Goal: Transaction & Acquisition: Purchase product/service

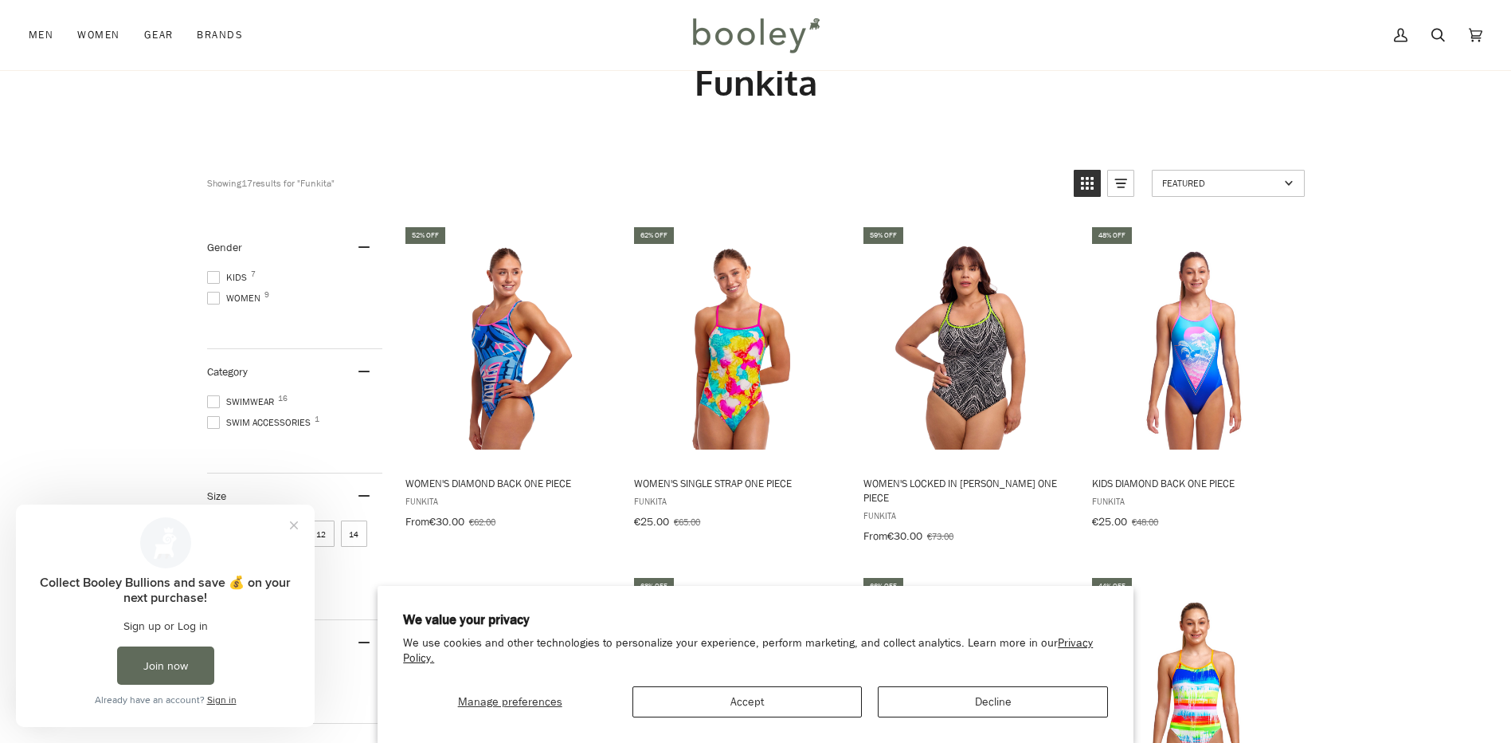
scroll to position [159, 0]
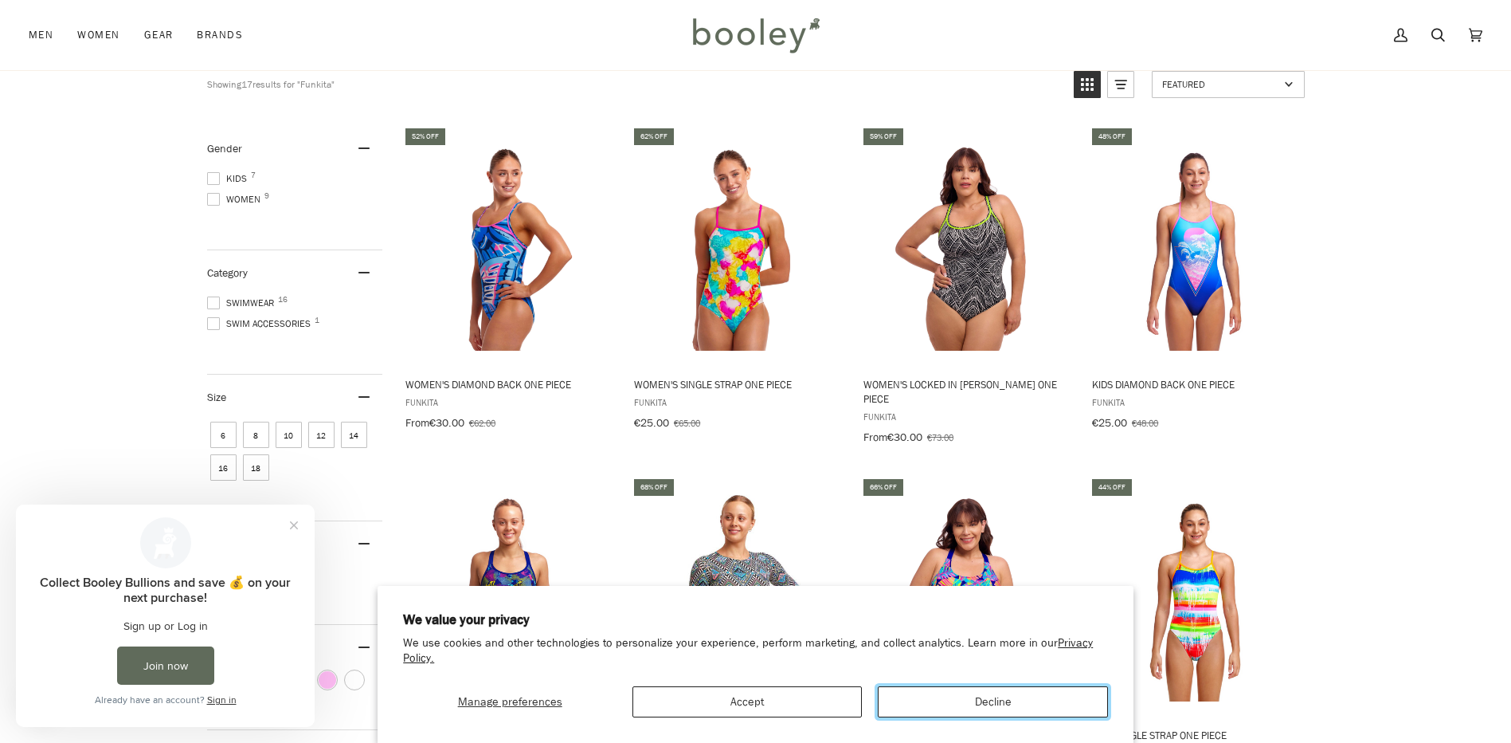
click at [965, 698] on button "Decline" at bounding box center [992, 701] width 229 height 31
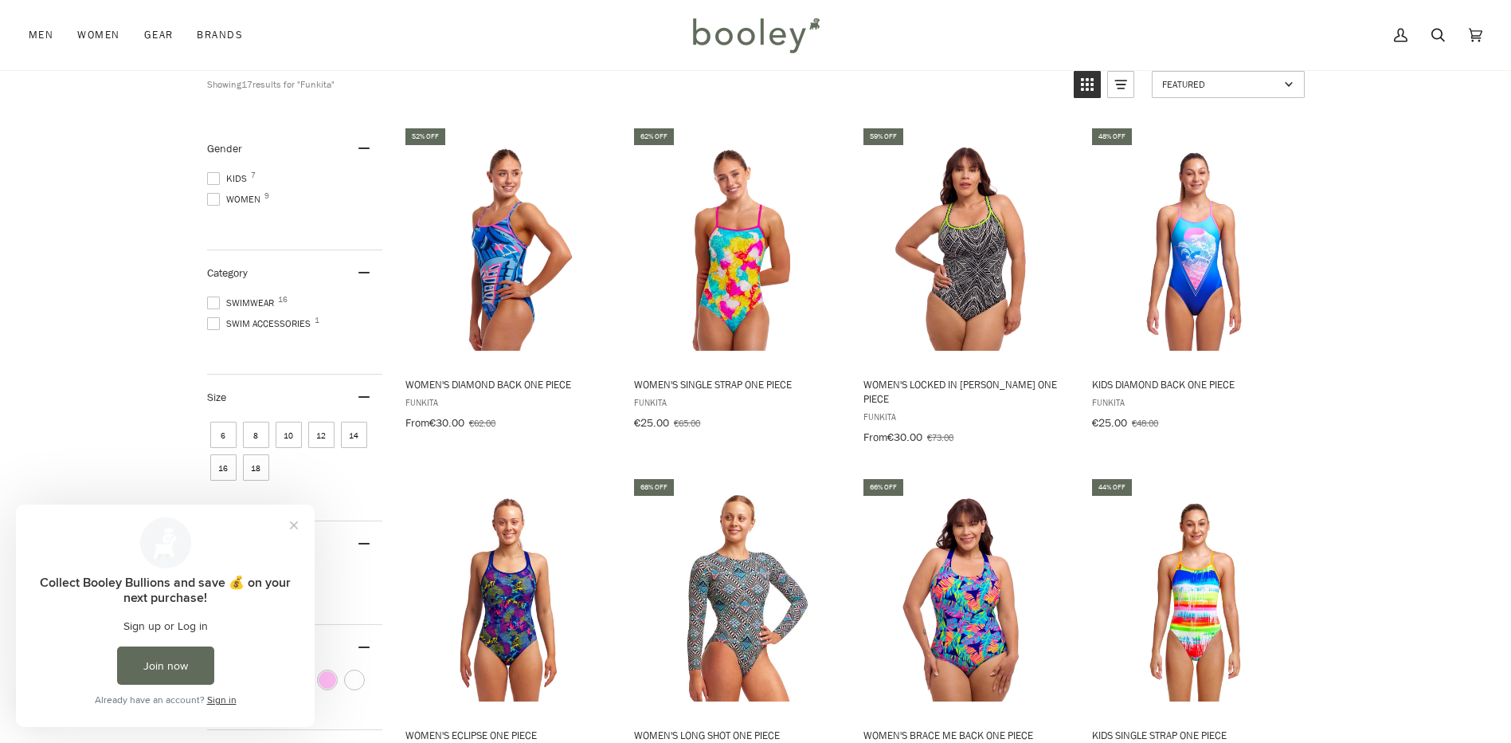
click at [220, 437] on span "6" at bounding box center [223, 434] width 26 height 26
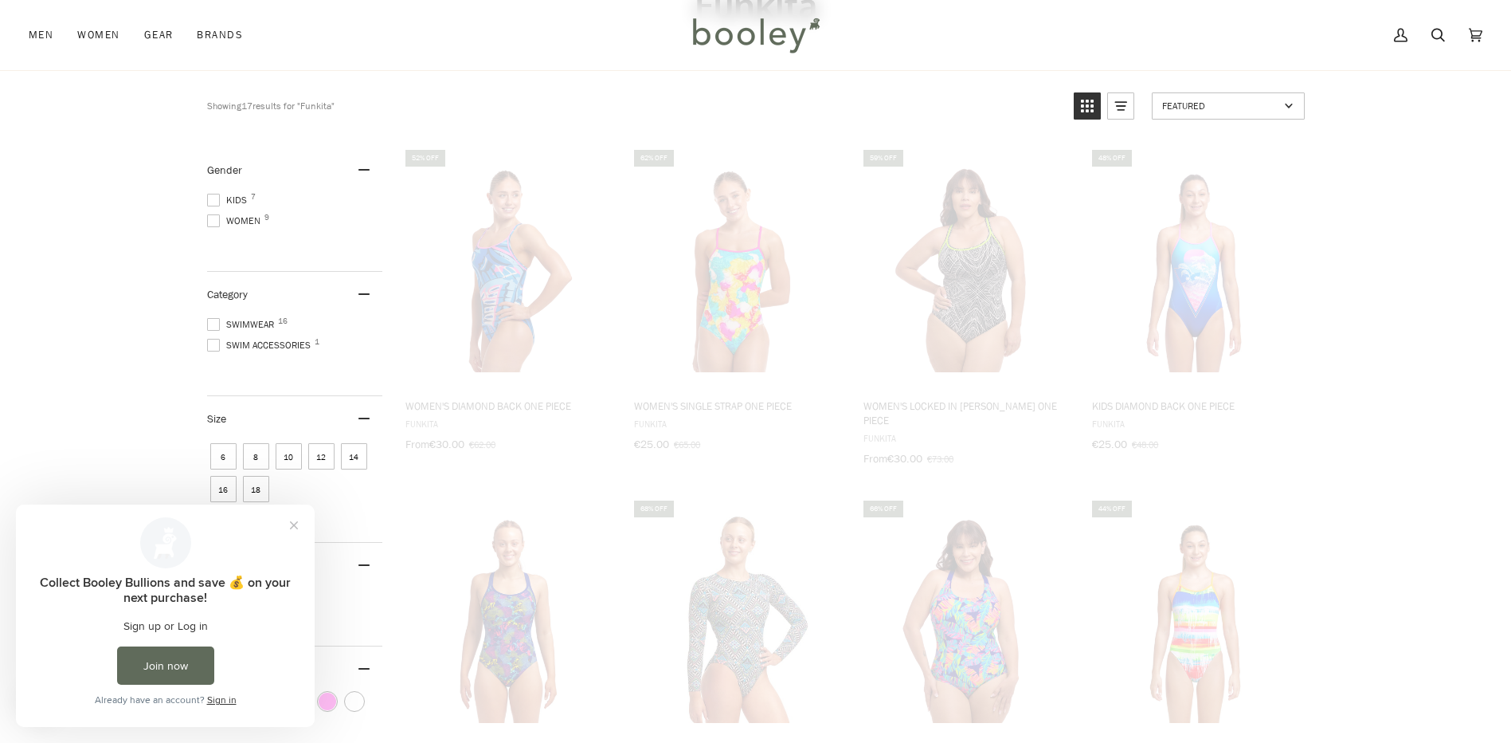
scroll to position [67, 0]
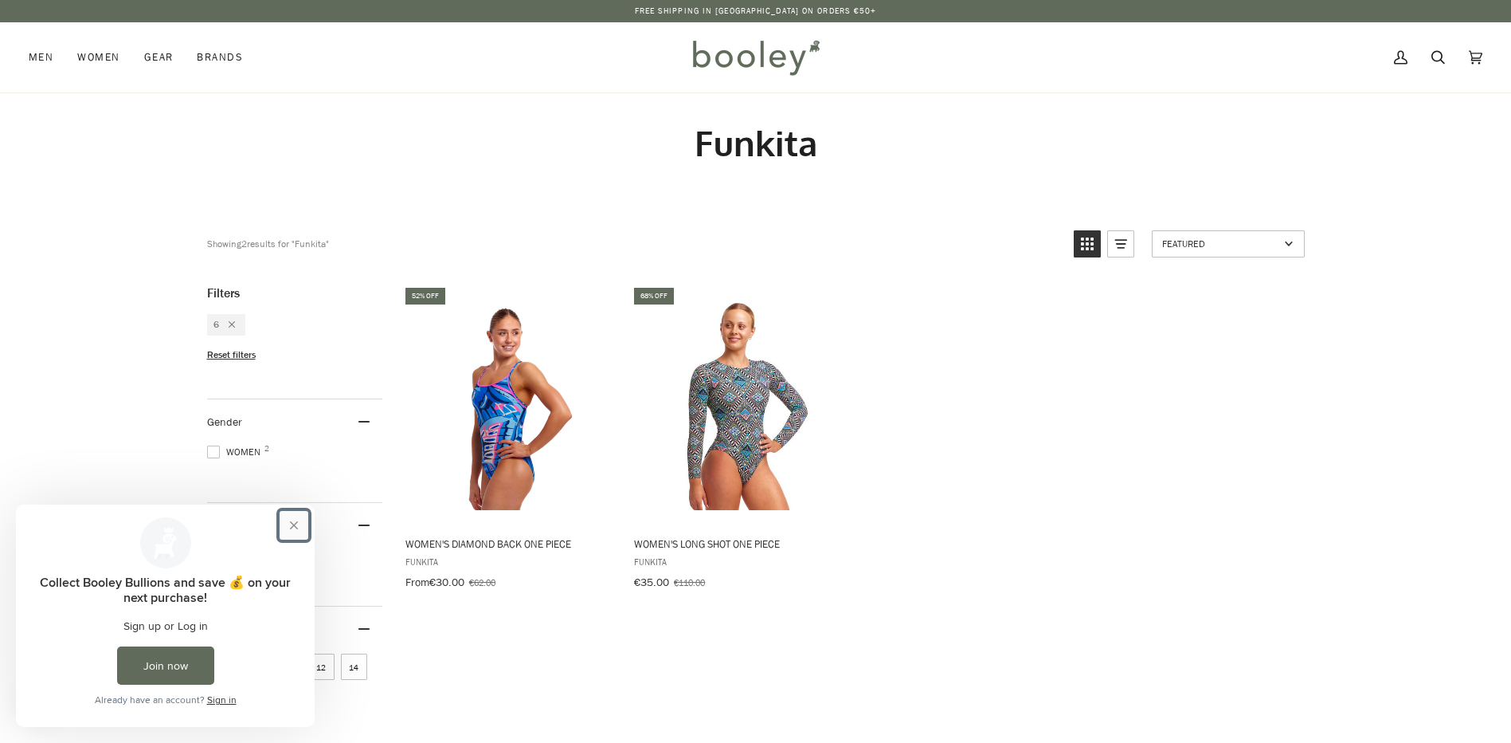
click at [288, 520] on button "Close prompt" at bounding box center [294, 525] width 29 height 29
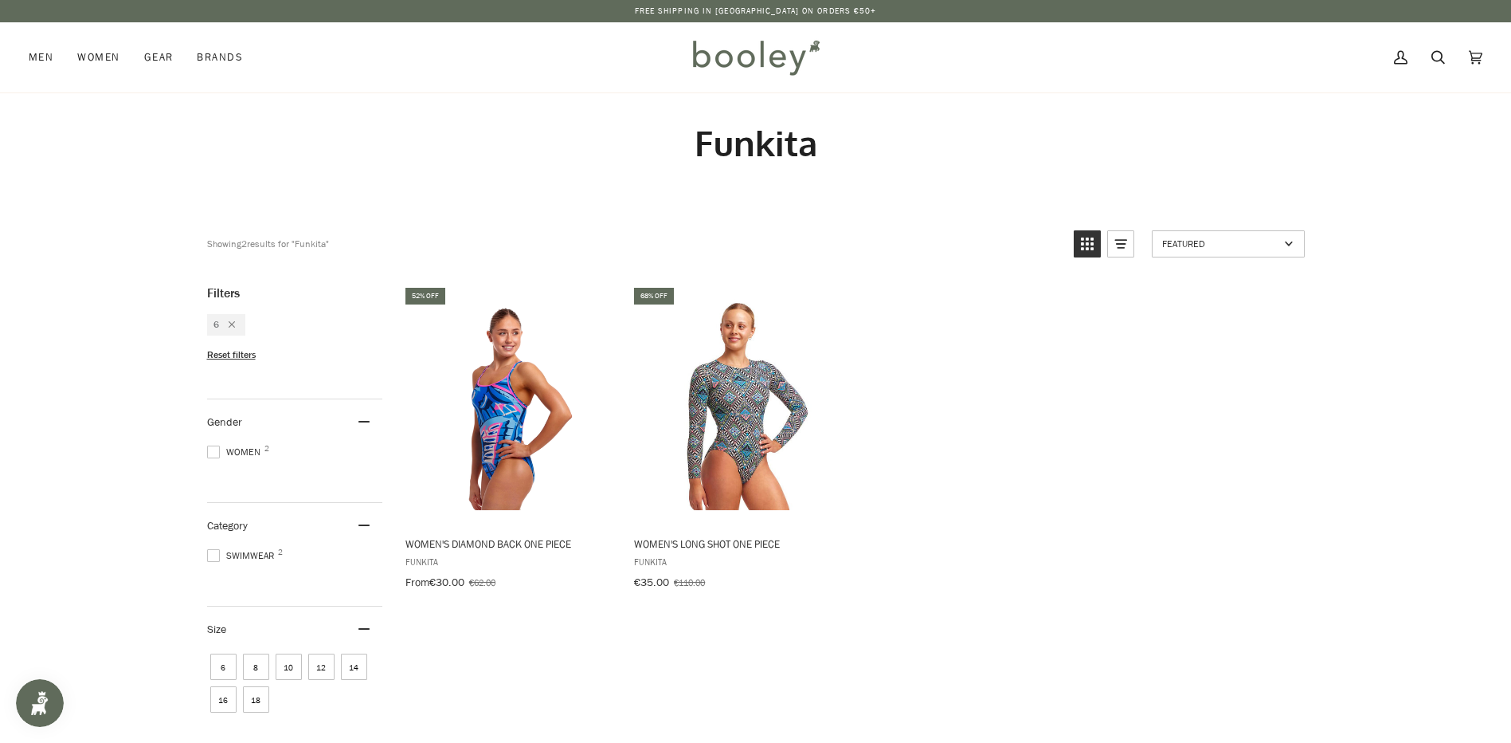
scroll to position [80, 0]
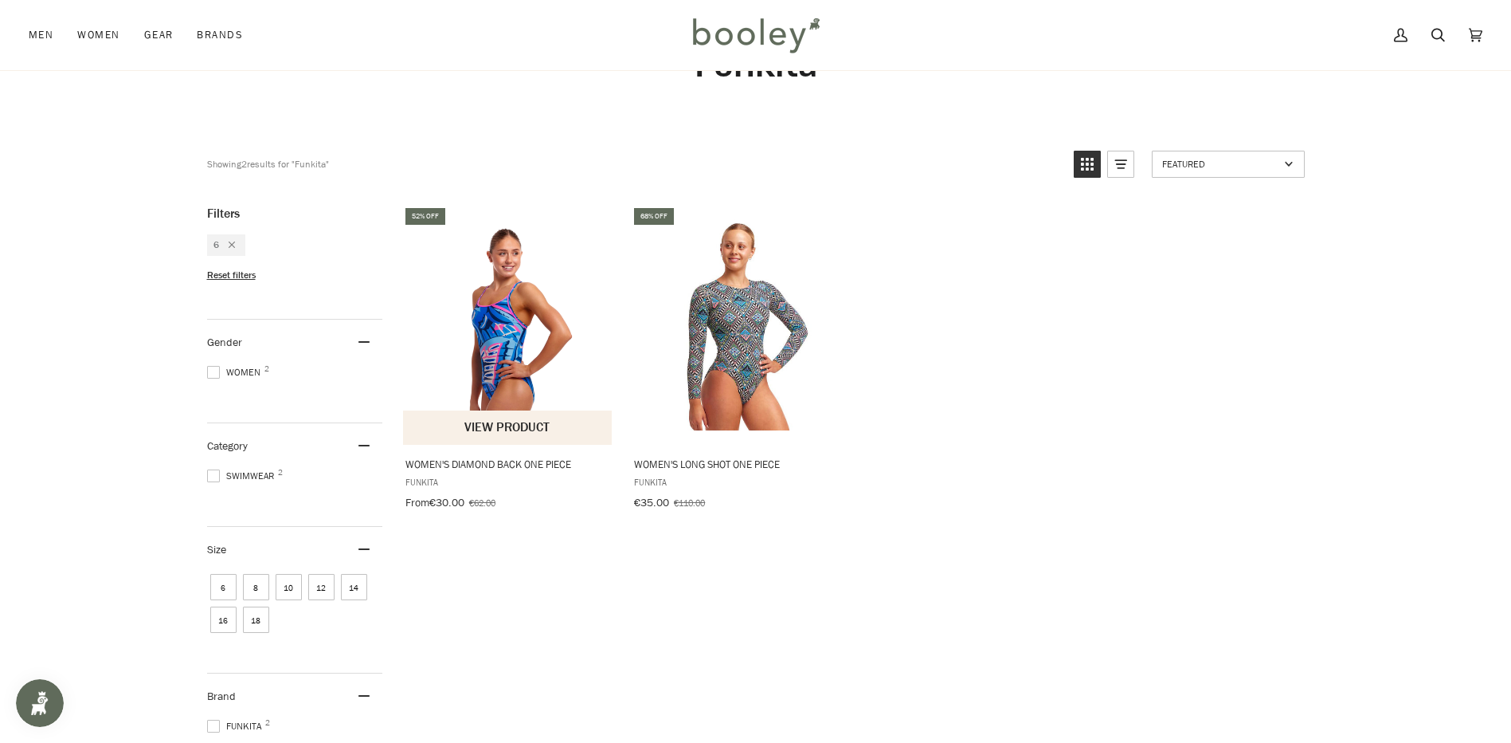
click at [518, 421] on button "View product" at bounding box center [508, 427] width 210 height 34
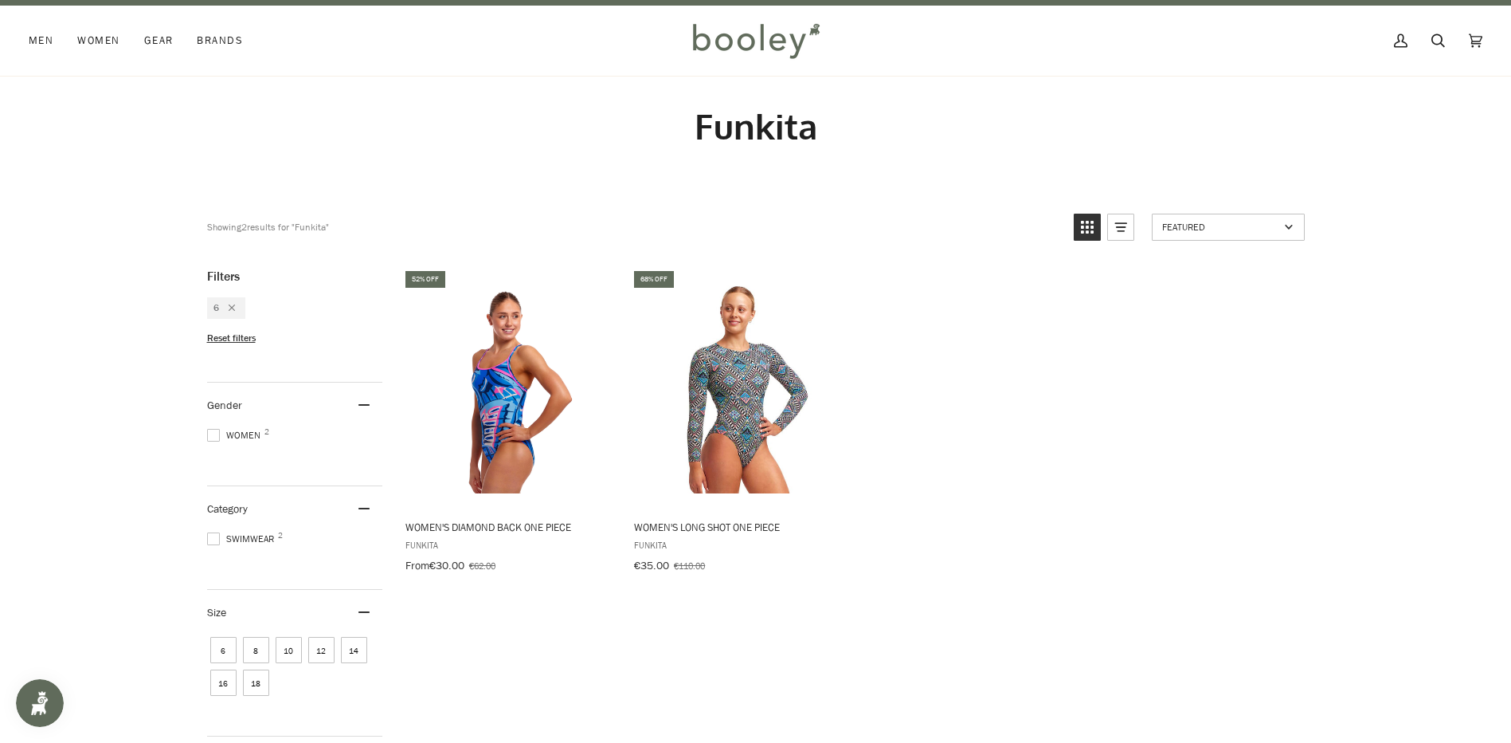
scroll to position [0, 0]
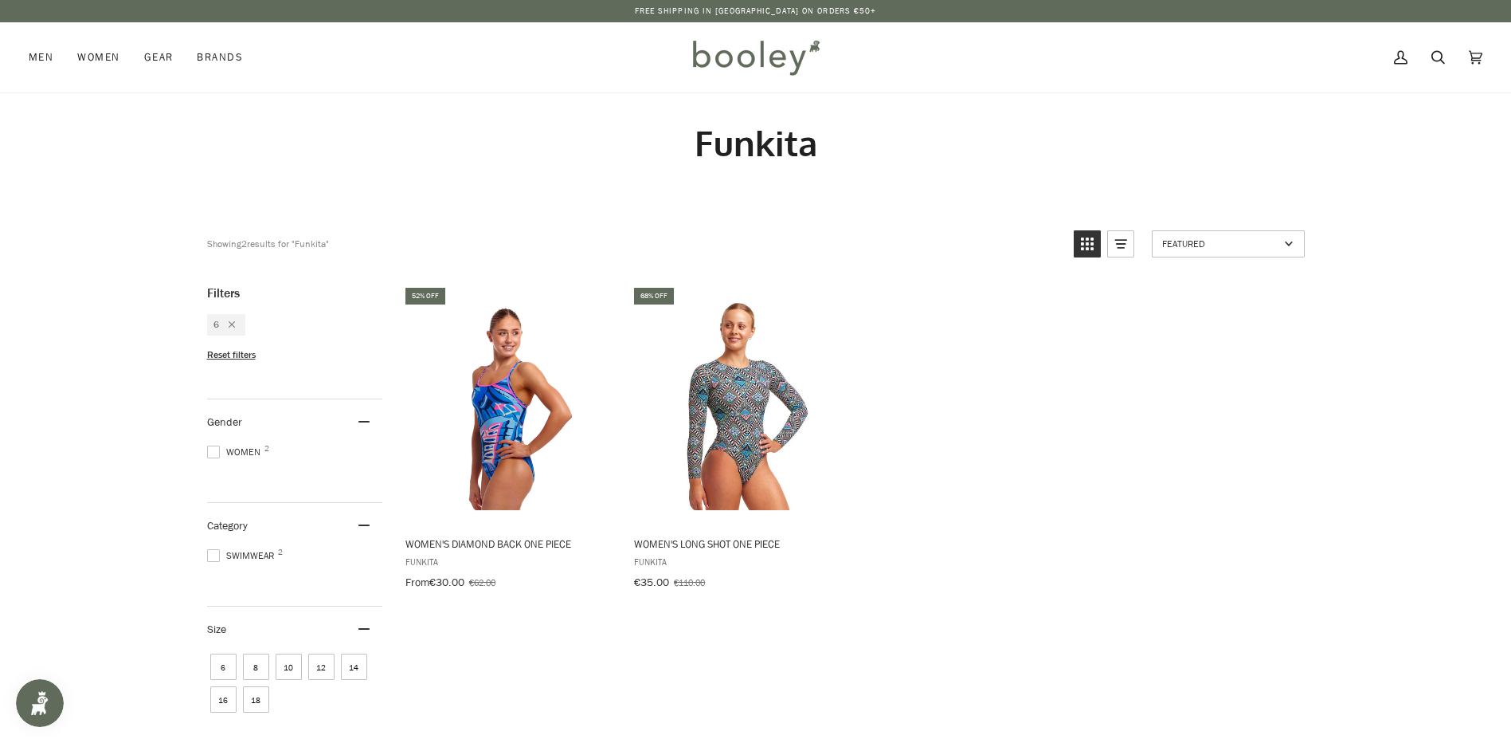
click at [232, 324] on icon "Remove filter: 6" at bounding box center [232, 324] width 6 height 6
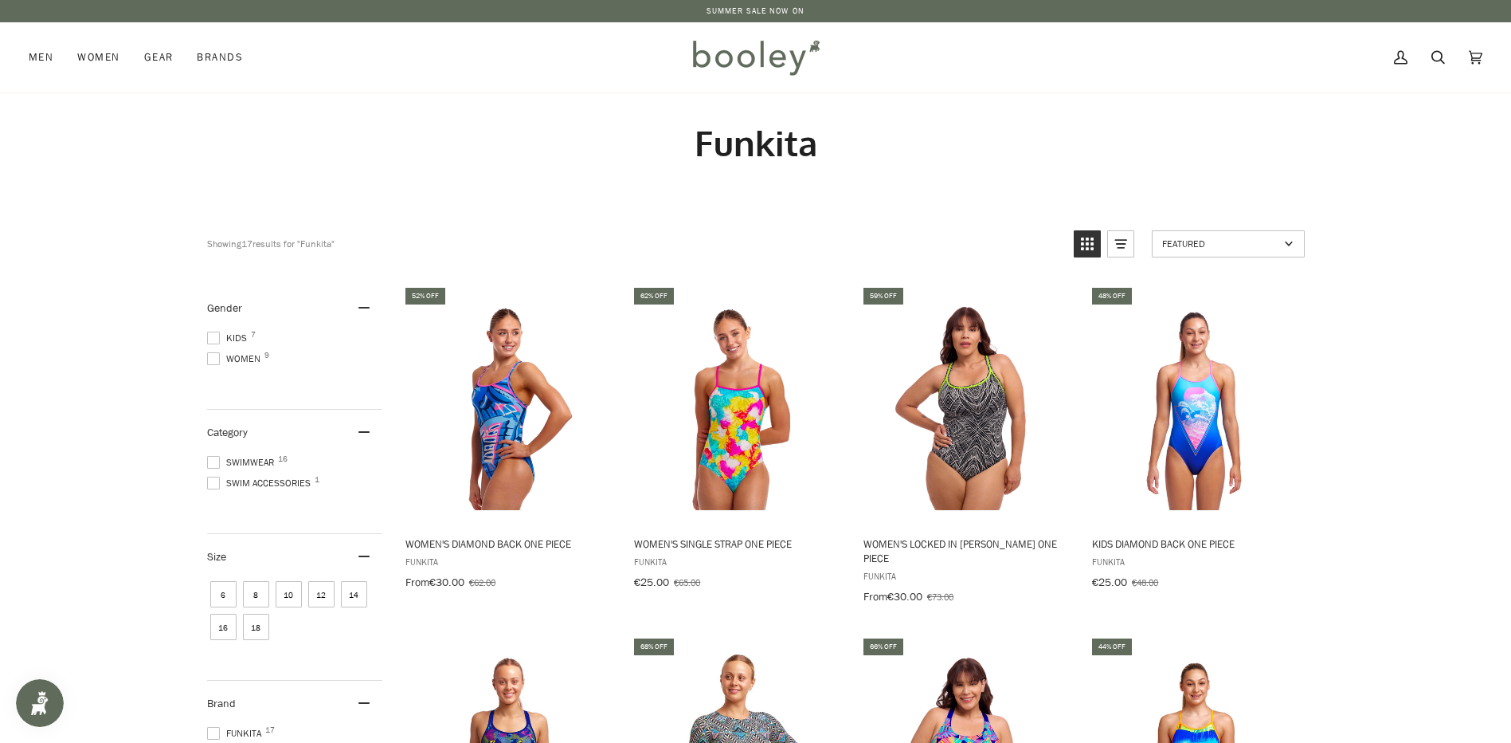
click at [214, 334] on span at bounding box center [213, 337] width 13 height 13
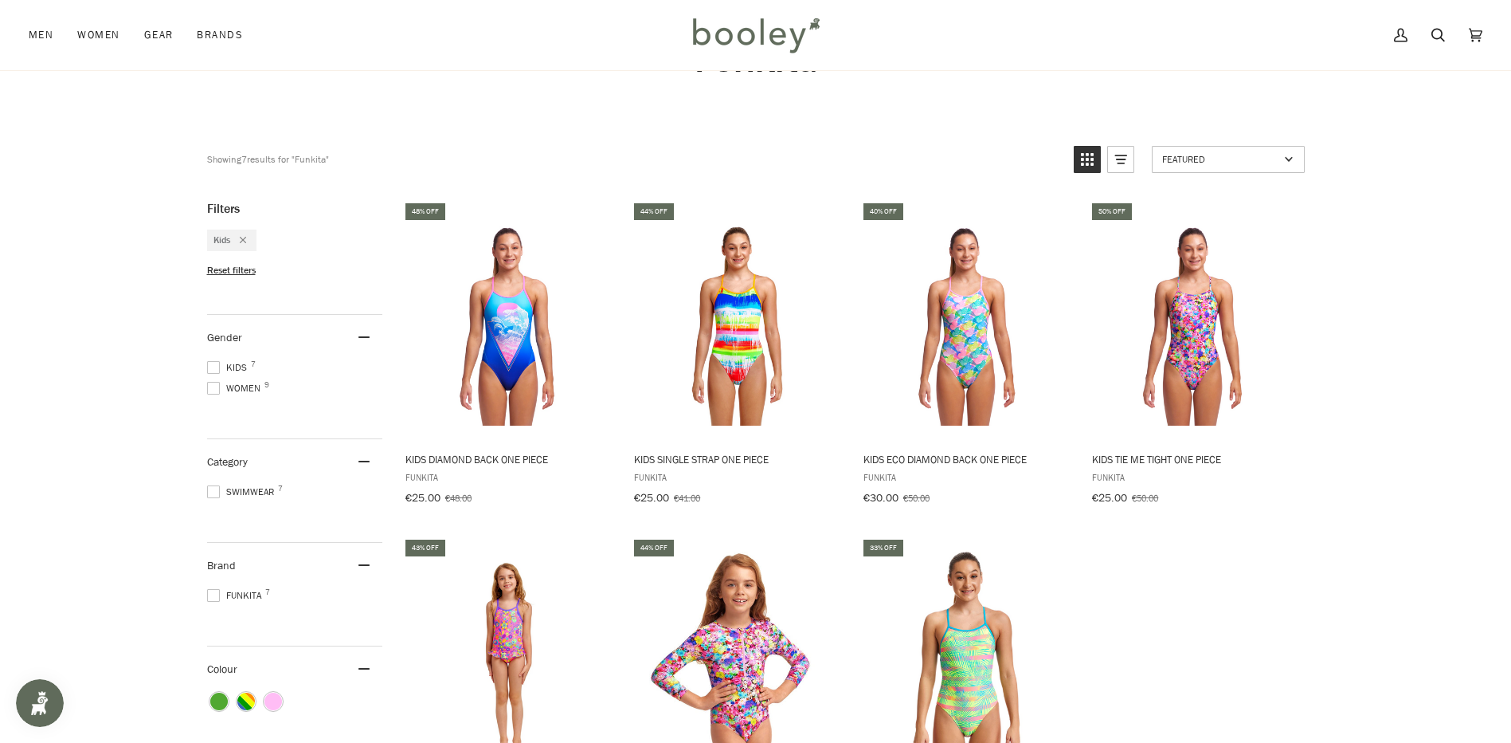
scroll to position [80, 0]
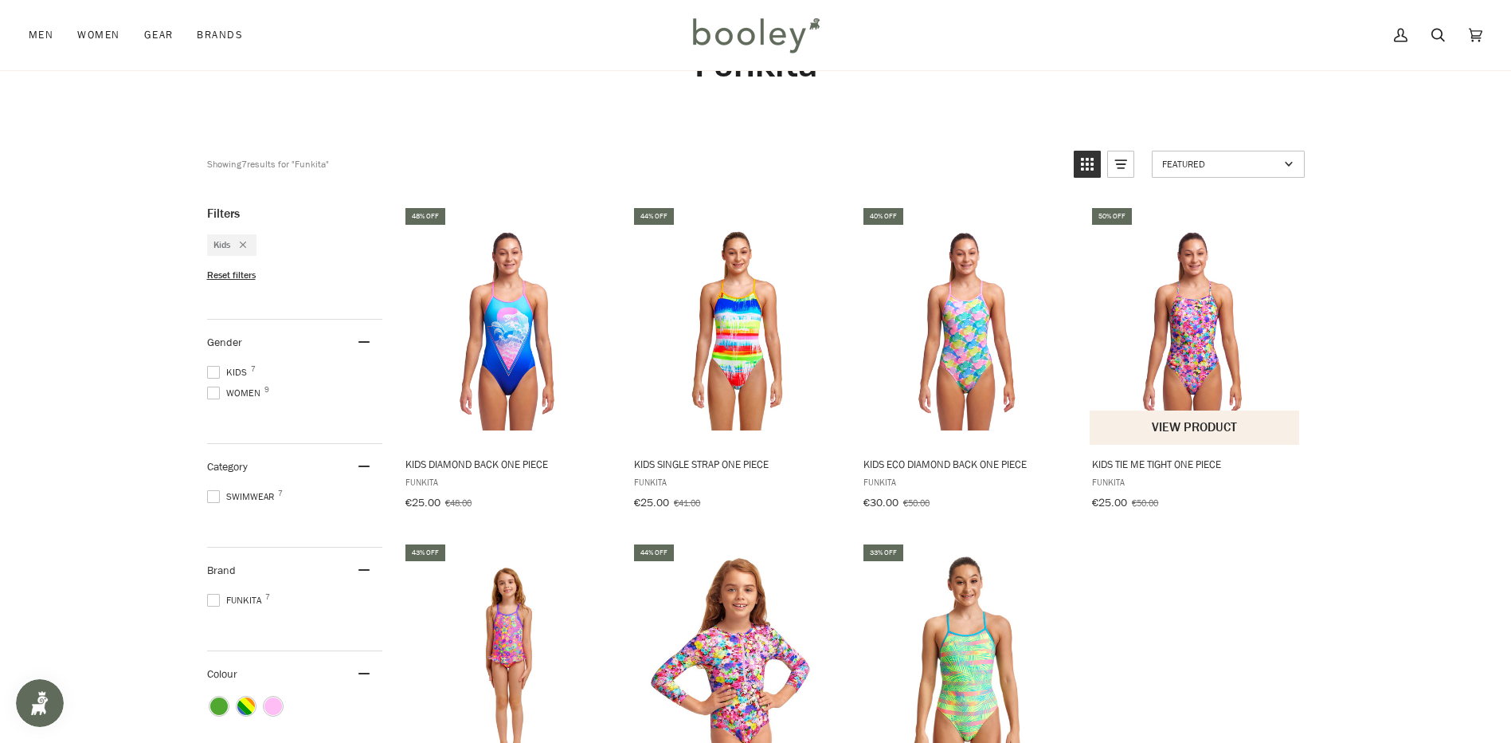
click at [1198, 363] on img "Kids Tie Me Tight One Piece" at bounding box center [1195, 324] width 211 height 211
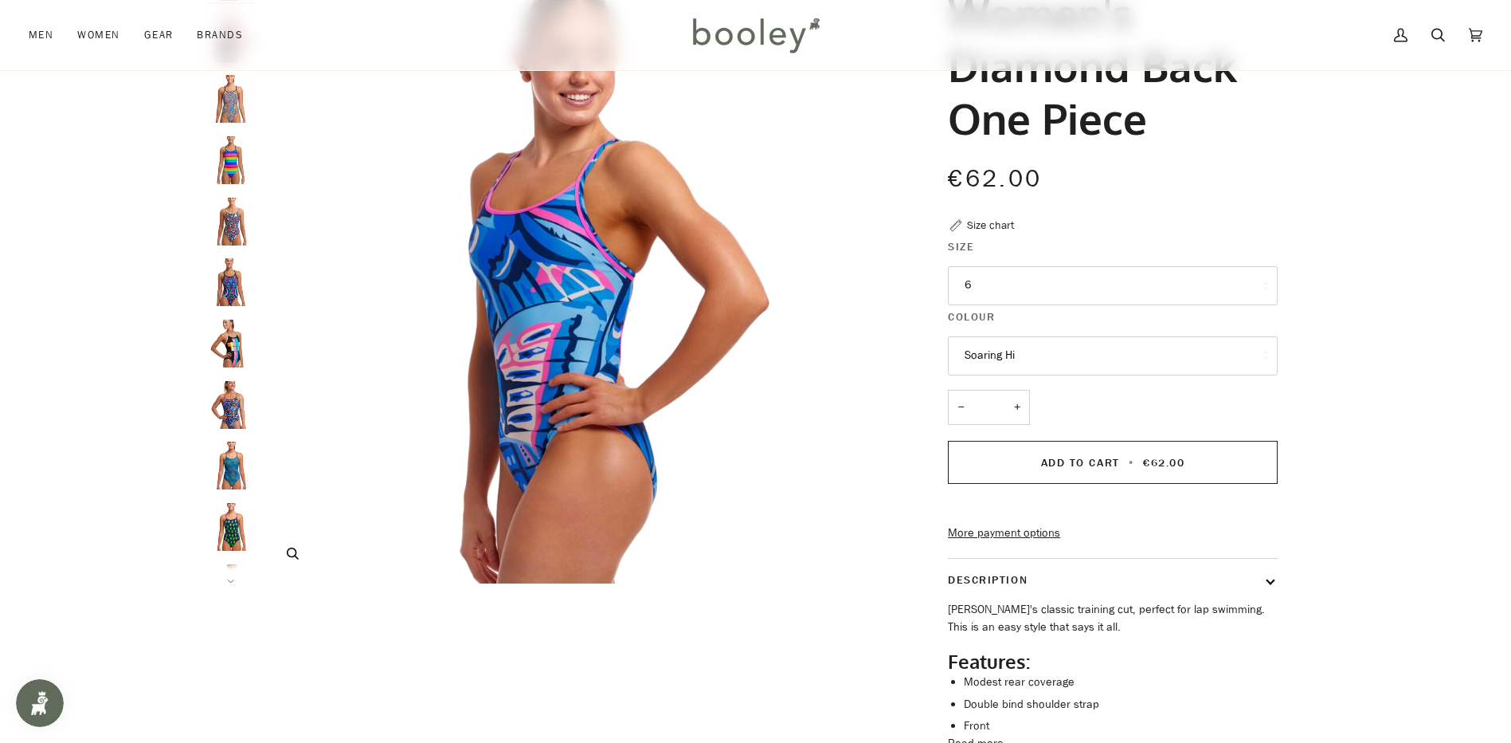
scroll to position [159, 0]
click at [1174, 347] on button "Soaring Hi" at bounding box center [1113, 354] width 330 height 39
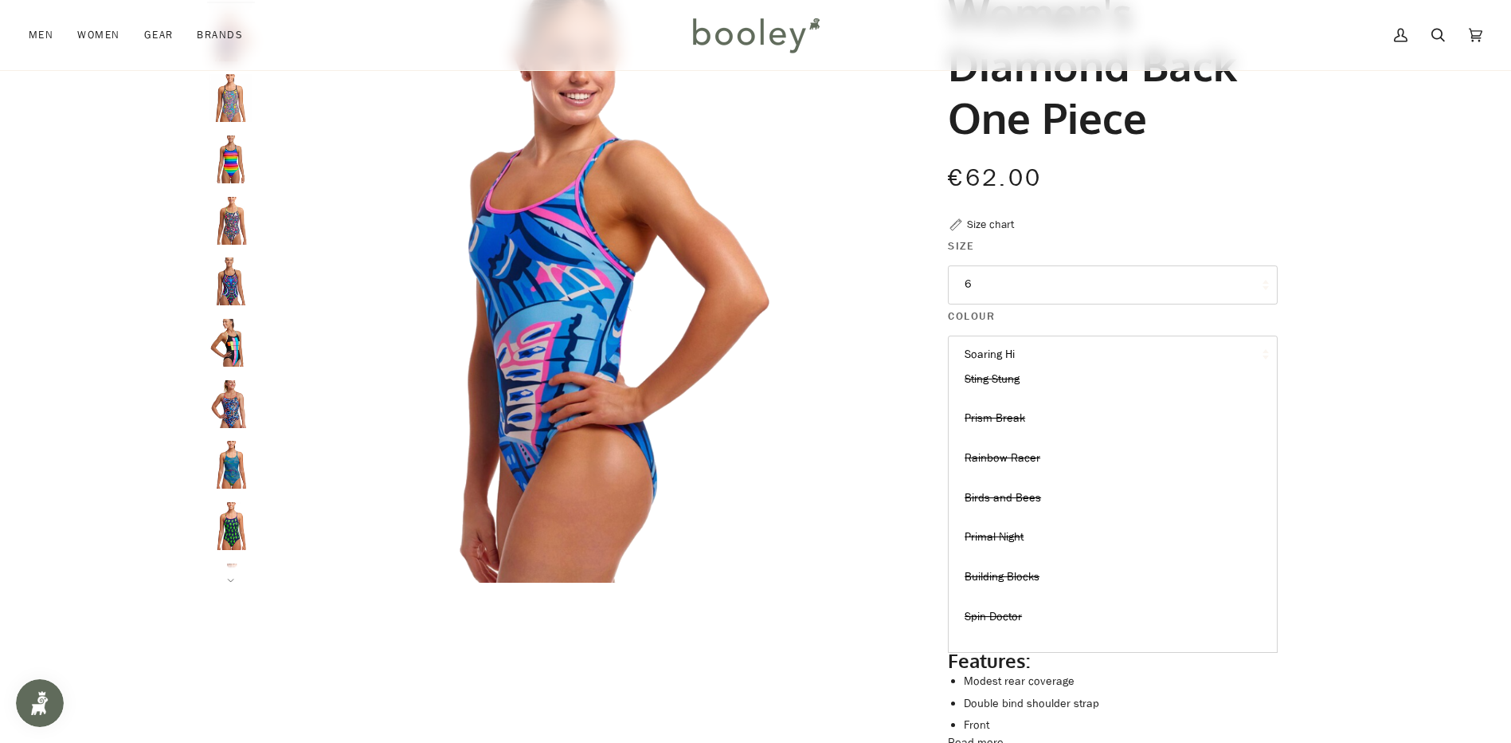
scroll to position [37, 0]
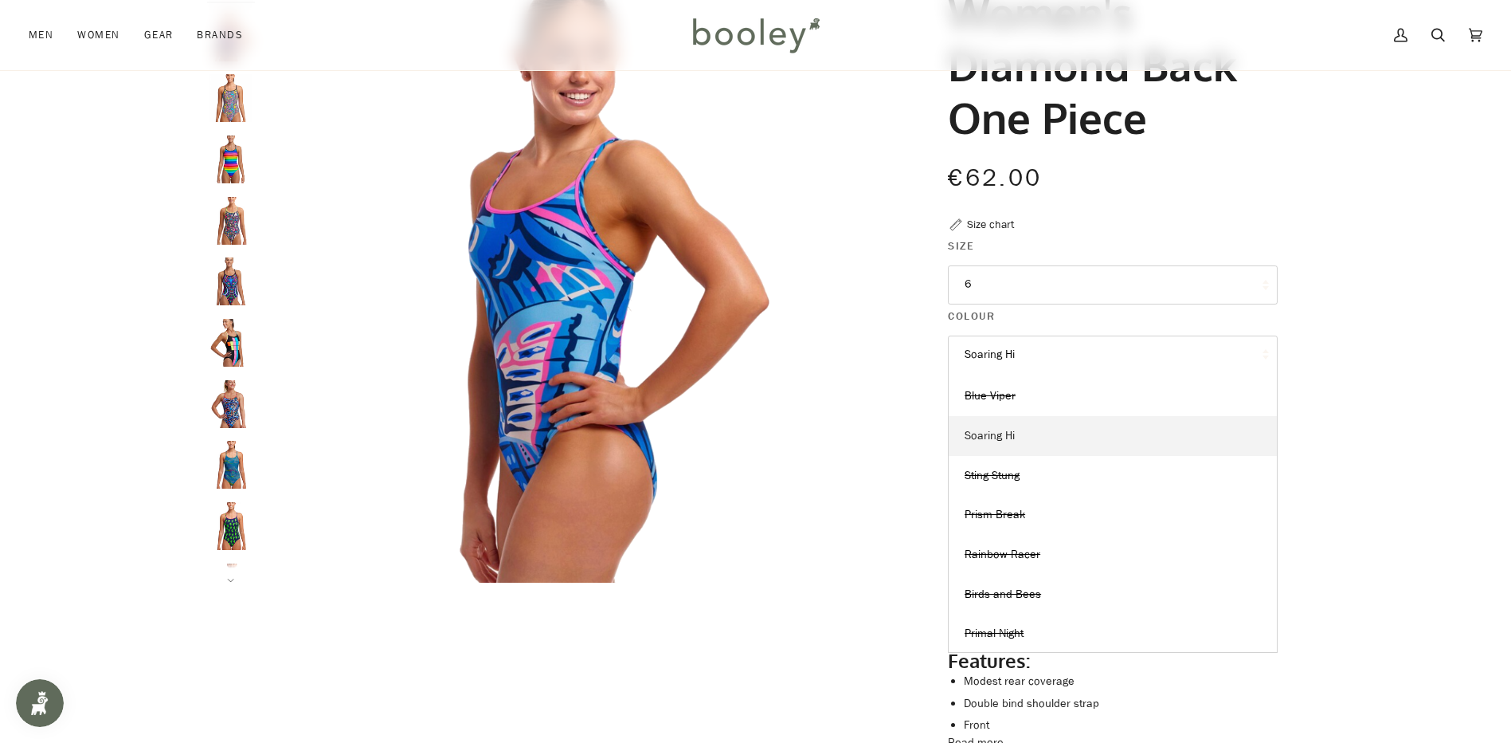
click at [999, 436] on span "Soaring Hi" at bounding box center [990, 435] width 50 height 15
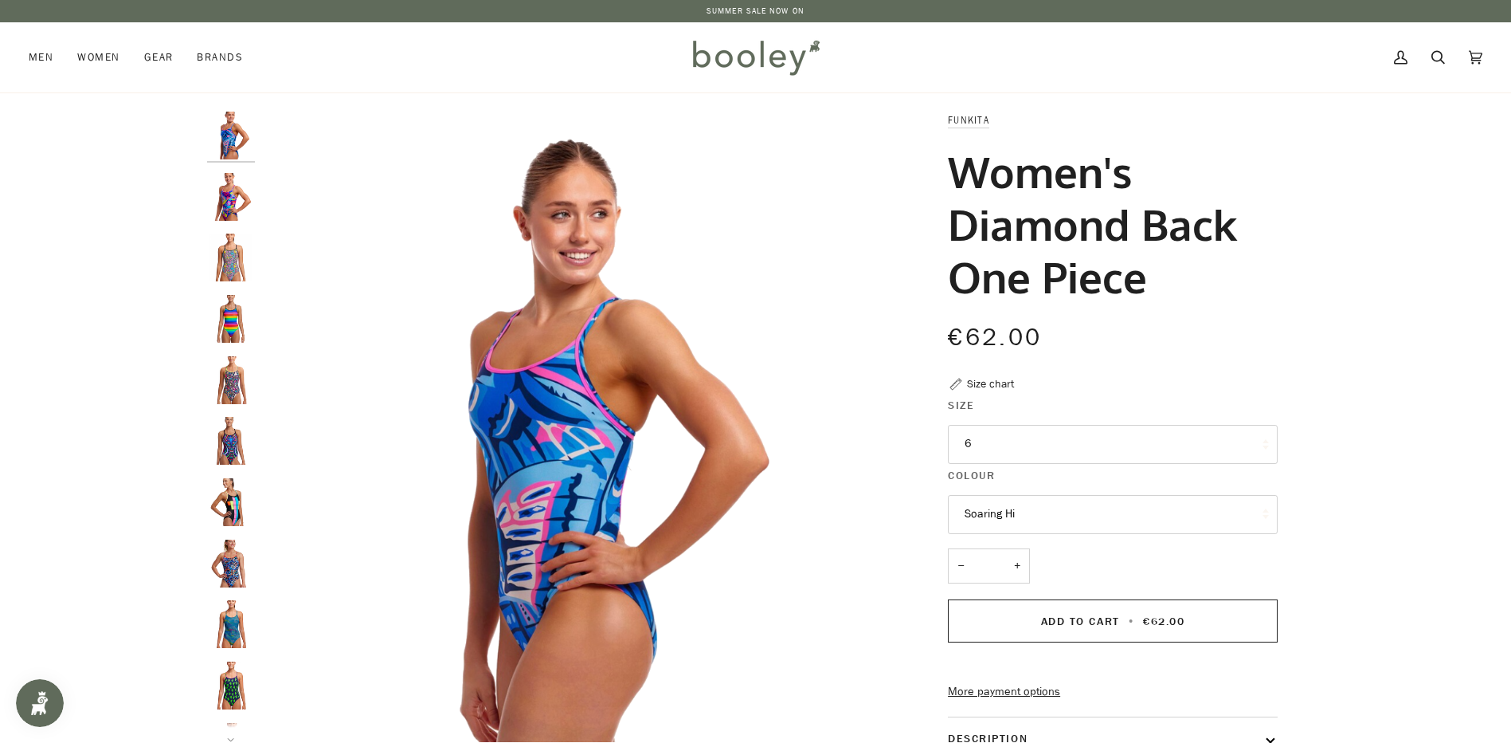
click at [223, 198] on img "Women's Diamond Back One Piece" at bounding box center [231, 197] width 48 height 48
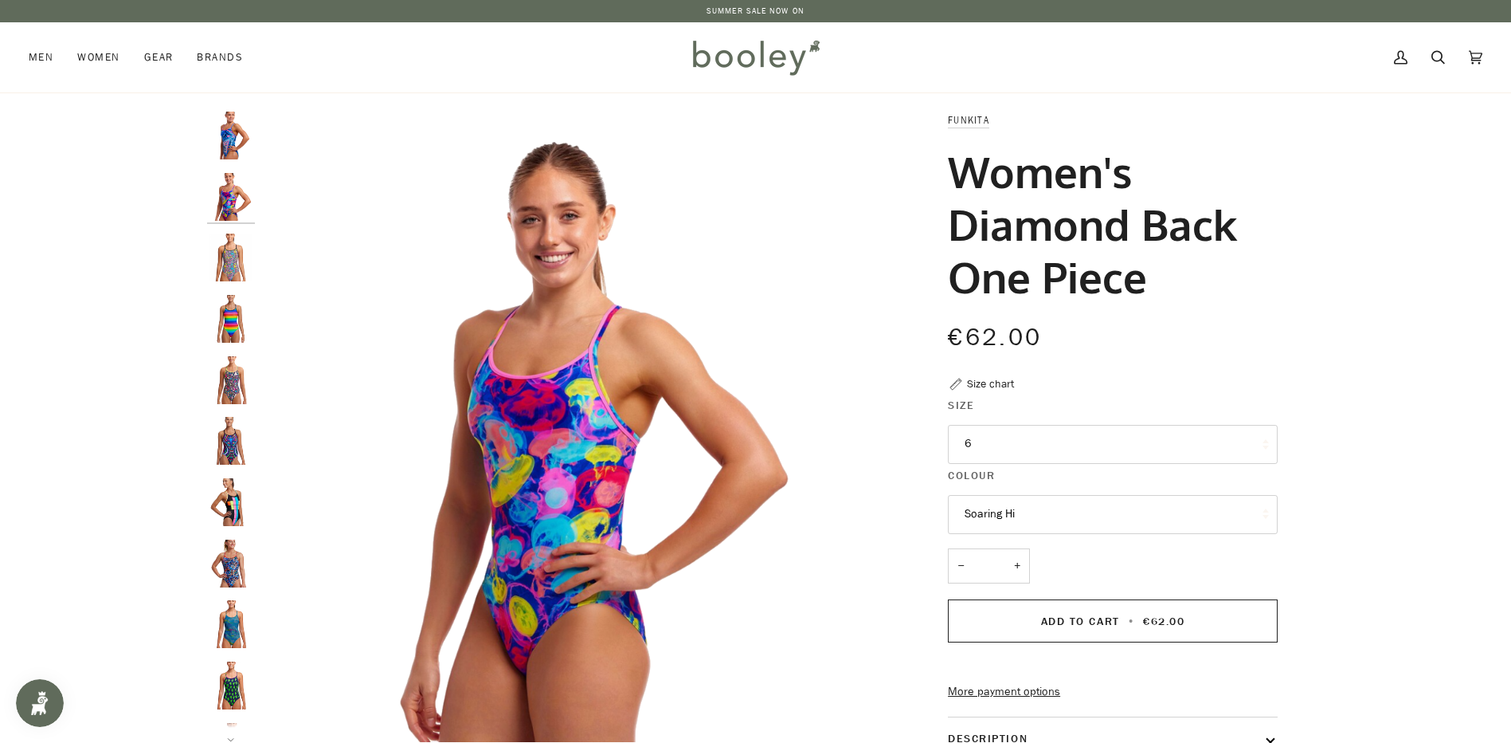
click at [233, 255] on img "Funkita Women's Diamond Back One Piece Prism Break - Booley Galway" at bounding box center [231, 257] width 48 height 48
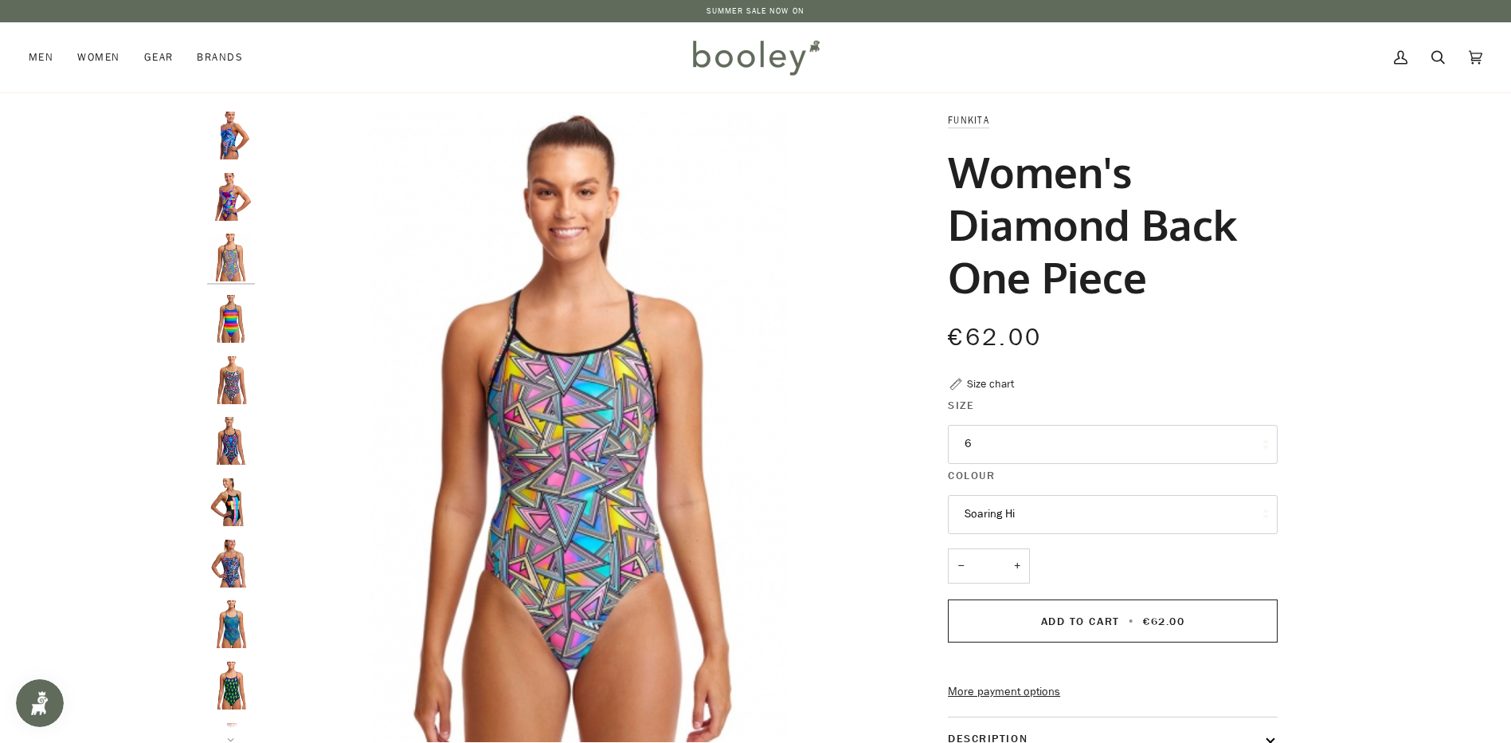
click at [243, 296] on img "Funkita Women's Diamond Back One Piece Rainbow Racer - Booley Galway" at bounding box center [231, 319] width 48 height 48
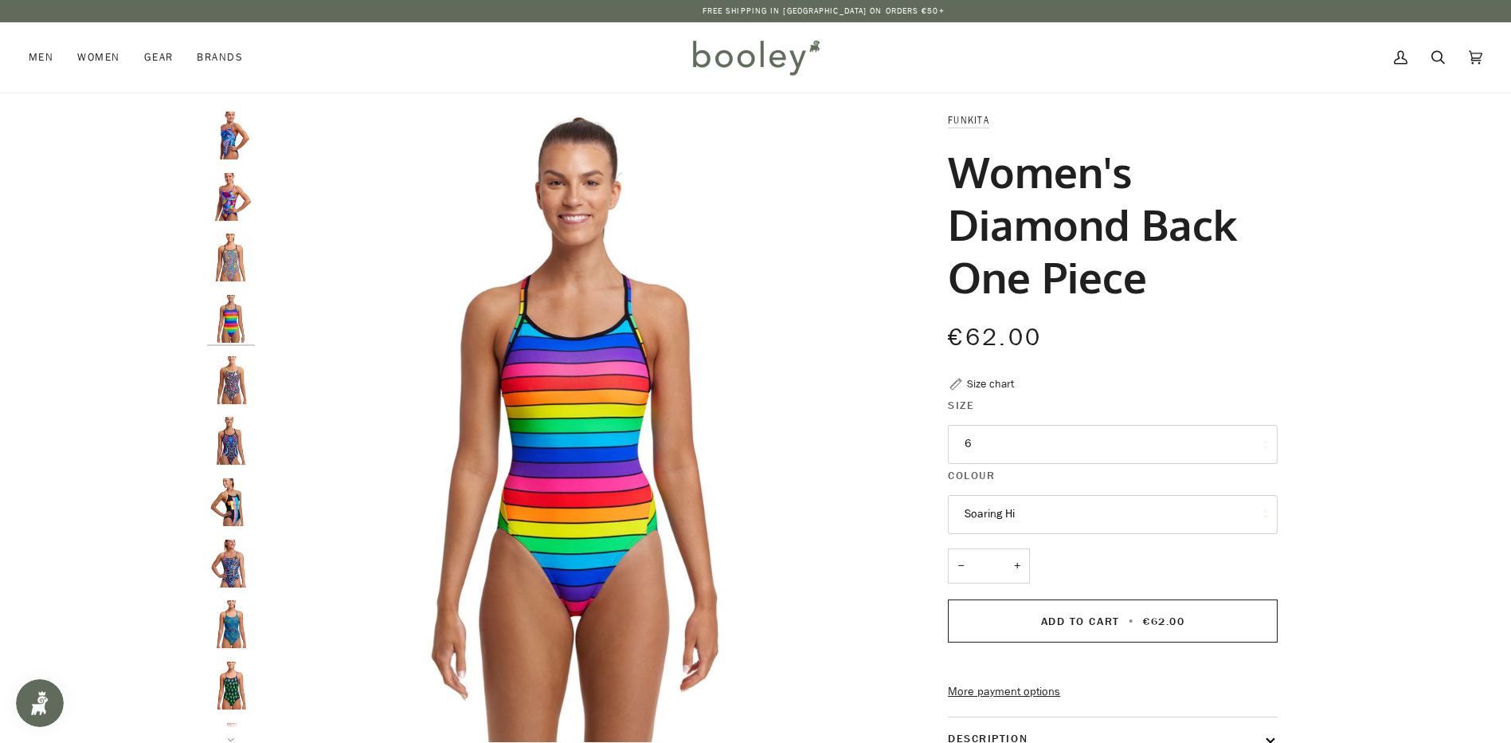
click at [235, 384] on img "Funkita Women's Diamond Back One Piece Birds and Bees - Booley Galway" at bounding box center [231, 380] width 48 height 48
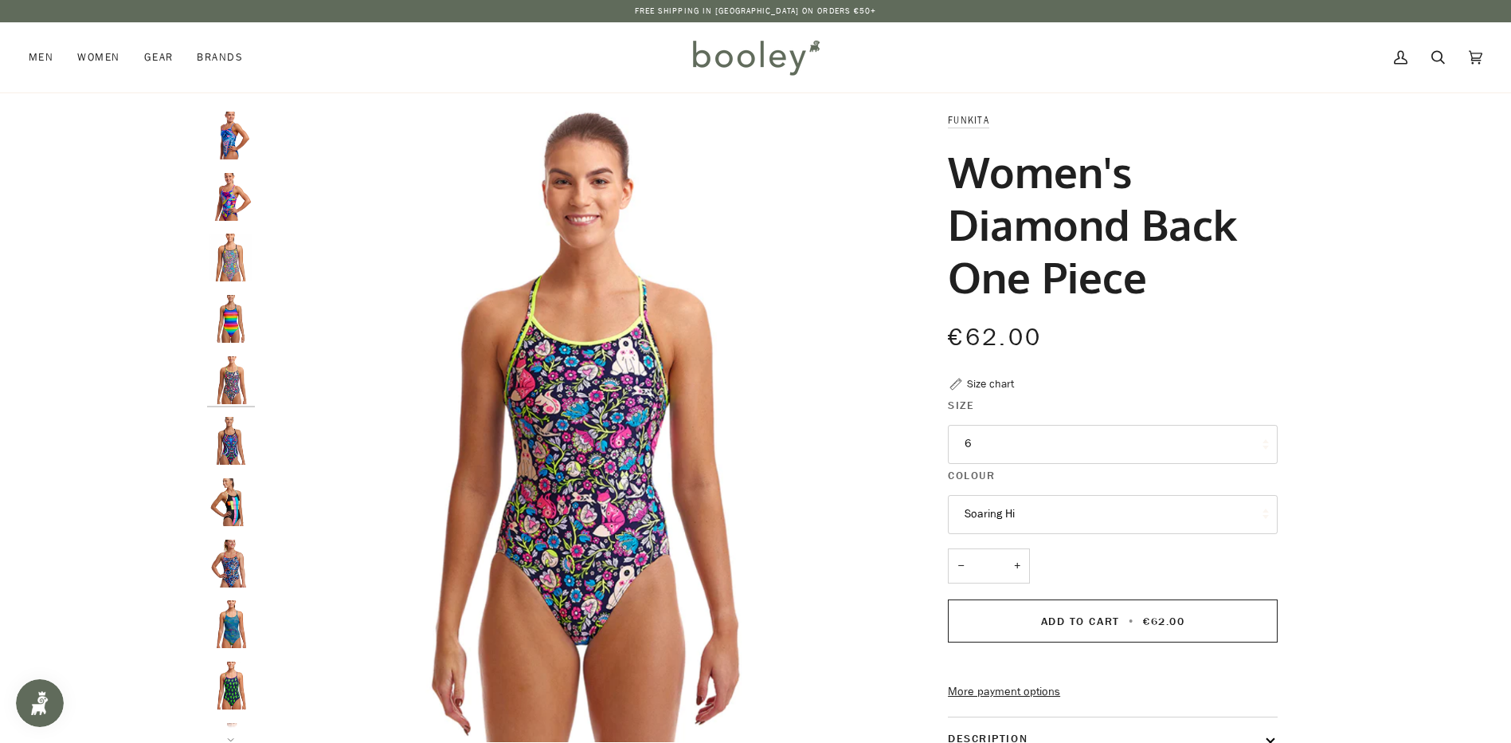
click at [227, 435] on img "Funkita Women's Diamond Back One Piece Primal Night - Booley Galway" at bounding box center [231, 441] width 48 height 48
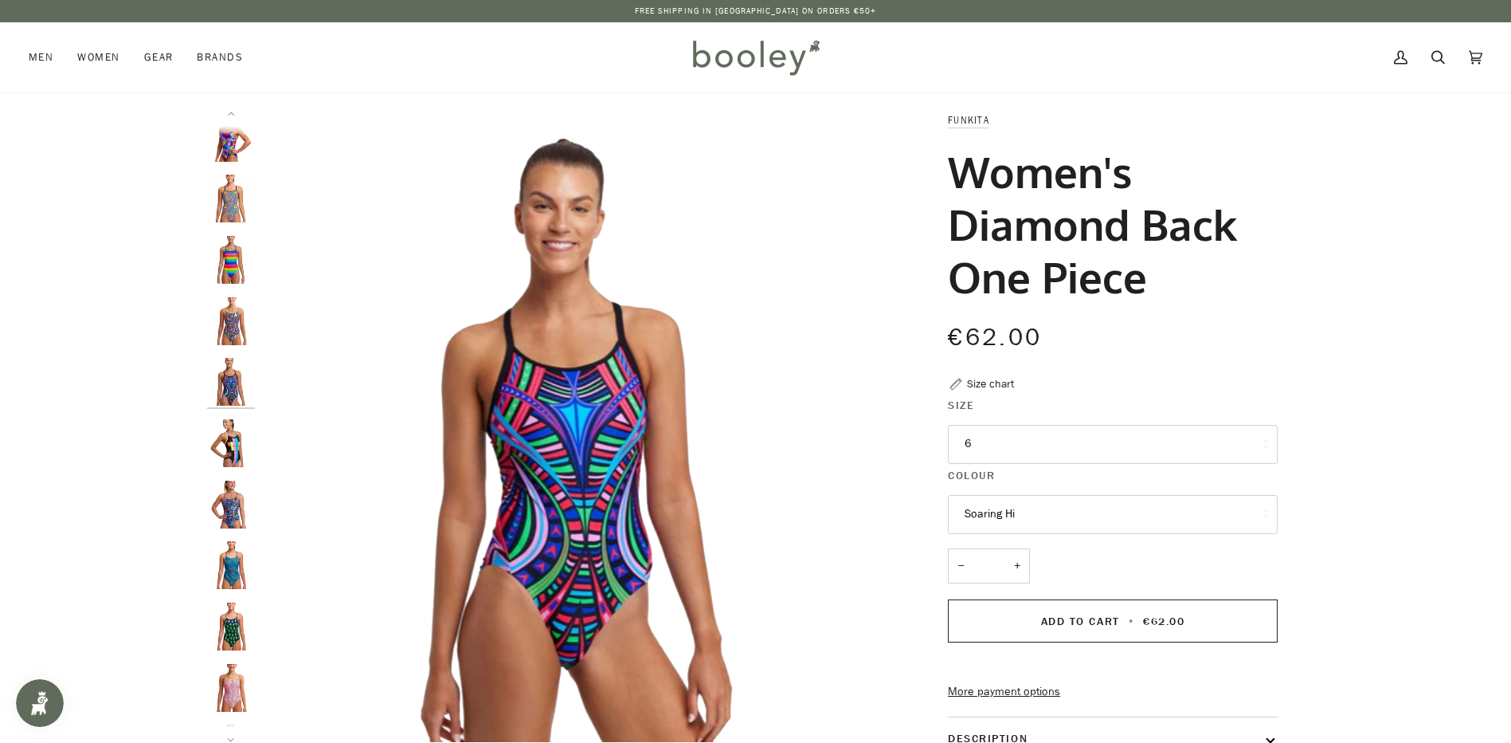
scroll to position [94, 0]
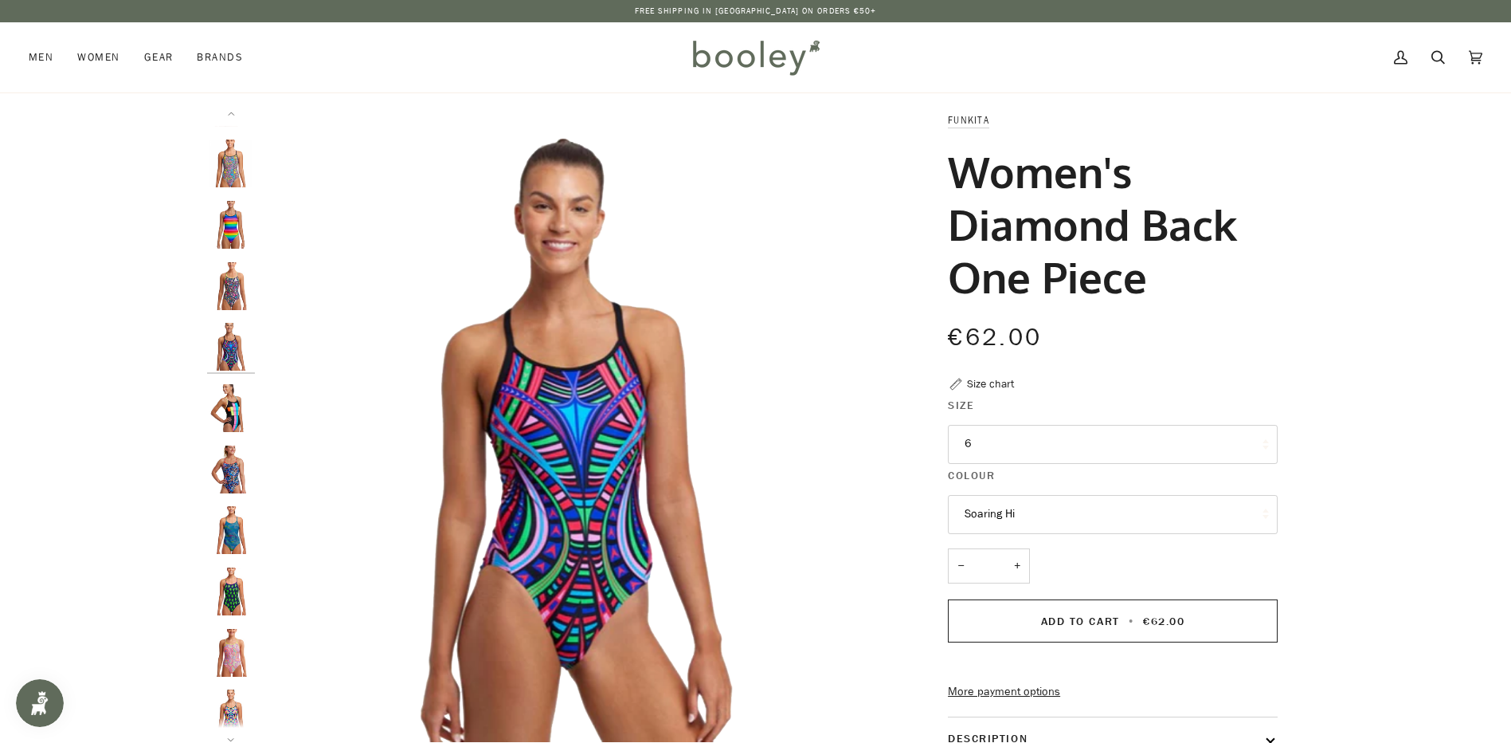
click at [224, 414] on img "Funkita Women's Diamond Back One Piece Building Blocks - Booley Galway" at bounding box center [231, 408] width 48 height 48
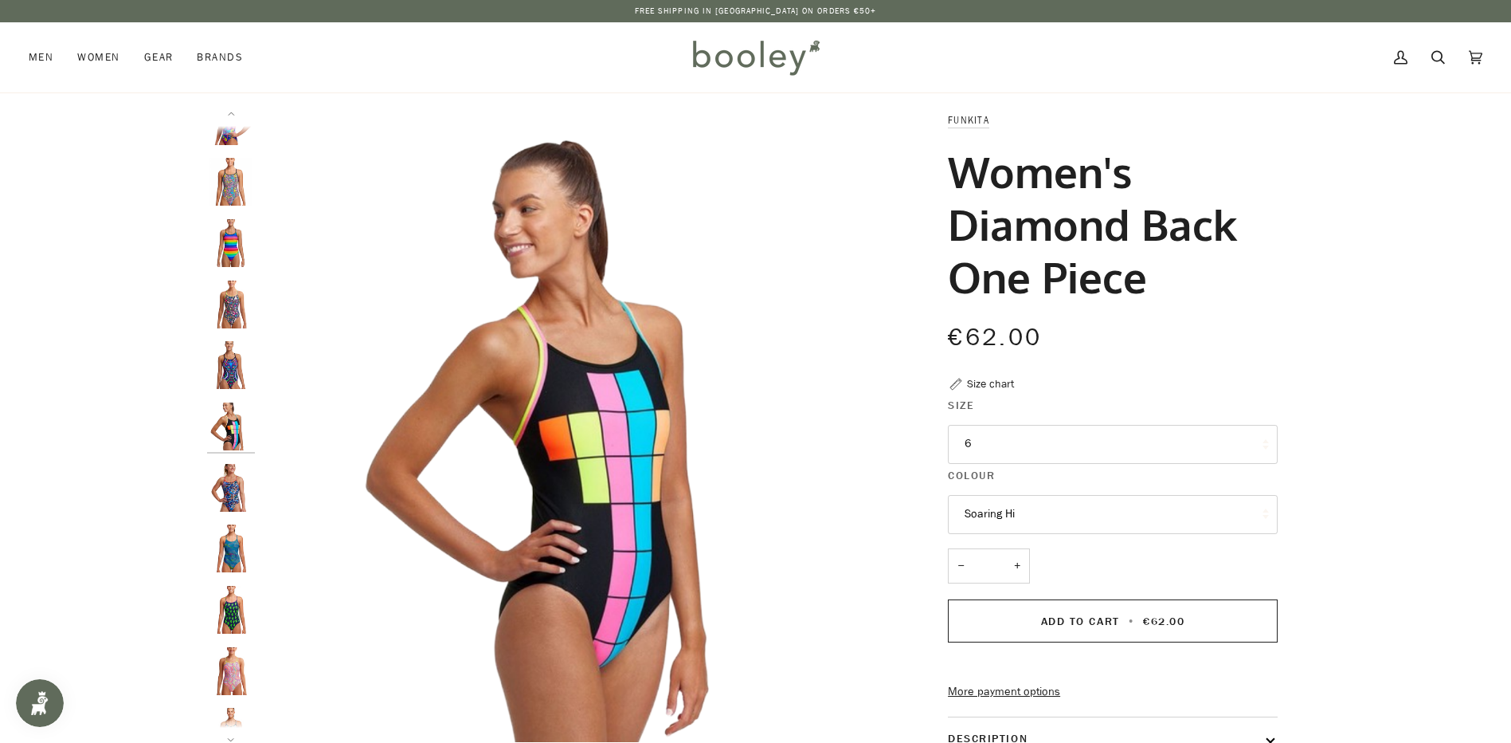
click at [227, 497] on img "Funkita Women's Diamond Back One Piece Spin Doctor - Booley Galway" at bounding box center [231, 488] width 48 height 48
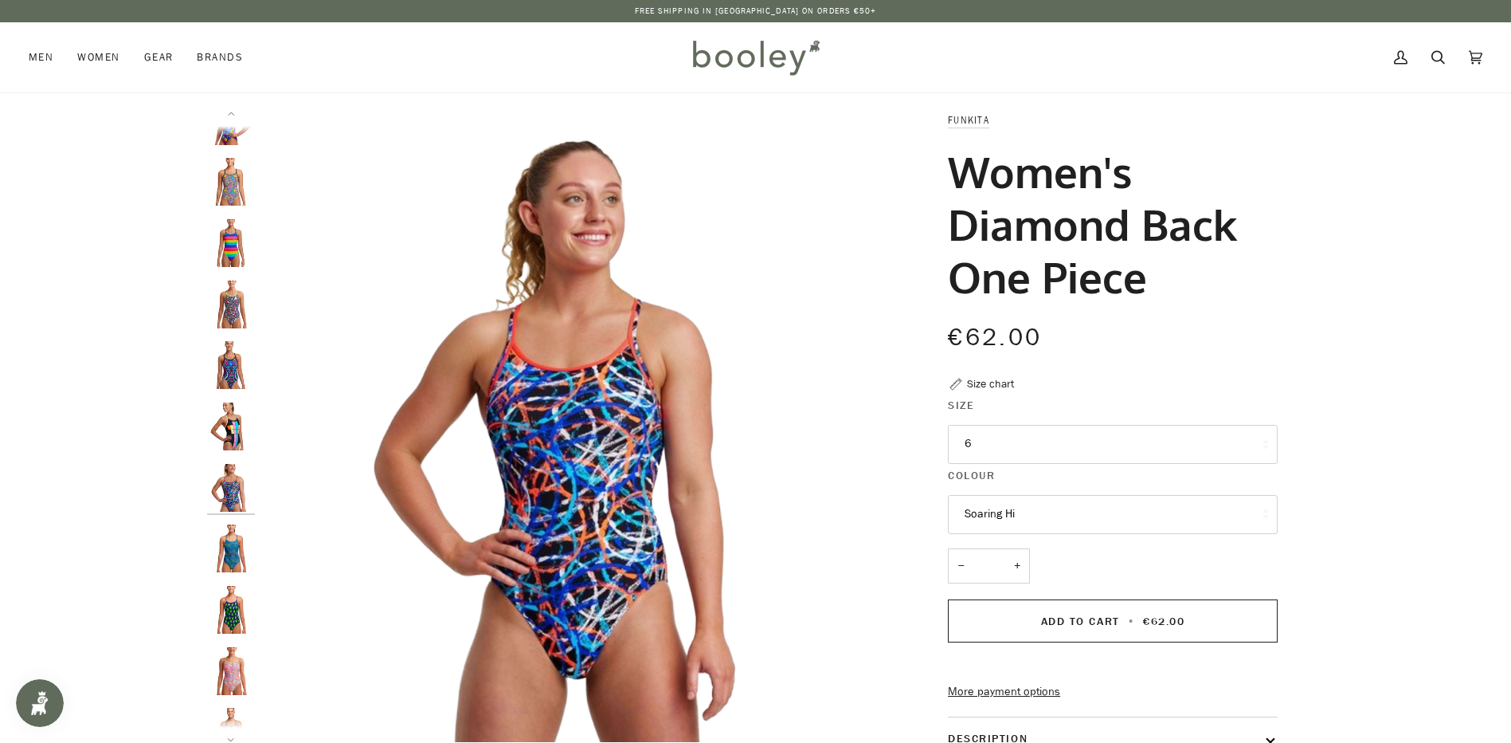
scroll to position [137, 0]
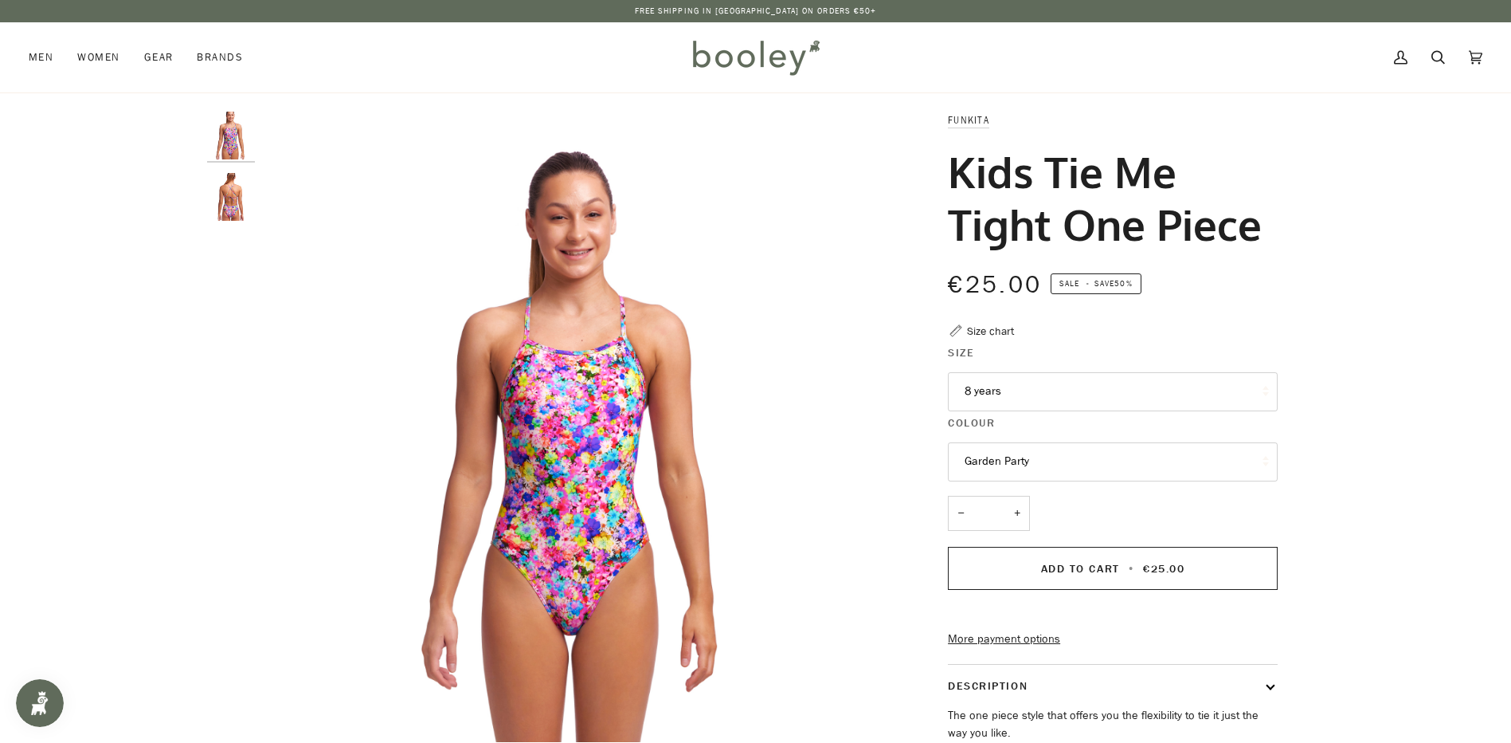
click at [1162, 390] on button "8 years" at bounding box center [1113, 391] width 330 height 39
